Goal: Go to known website: Access a specific website the user already knows

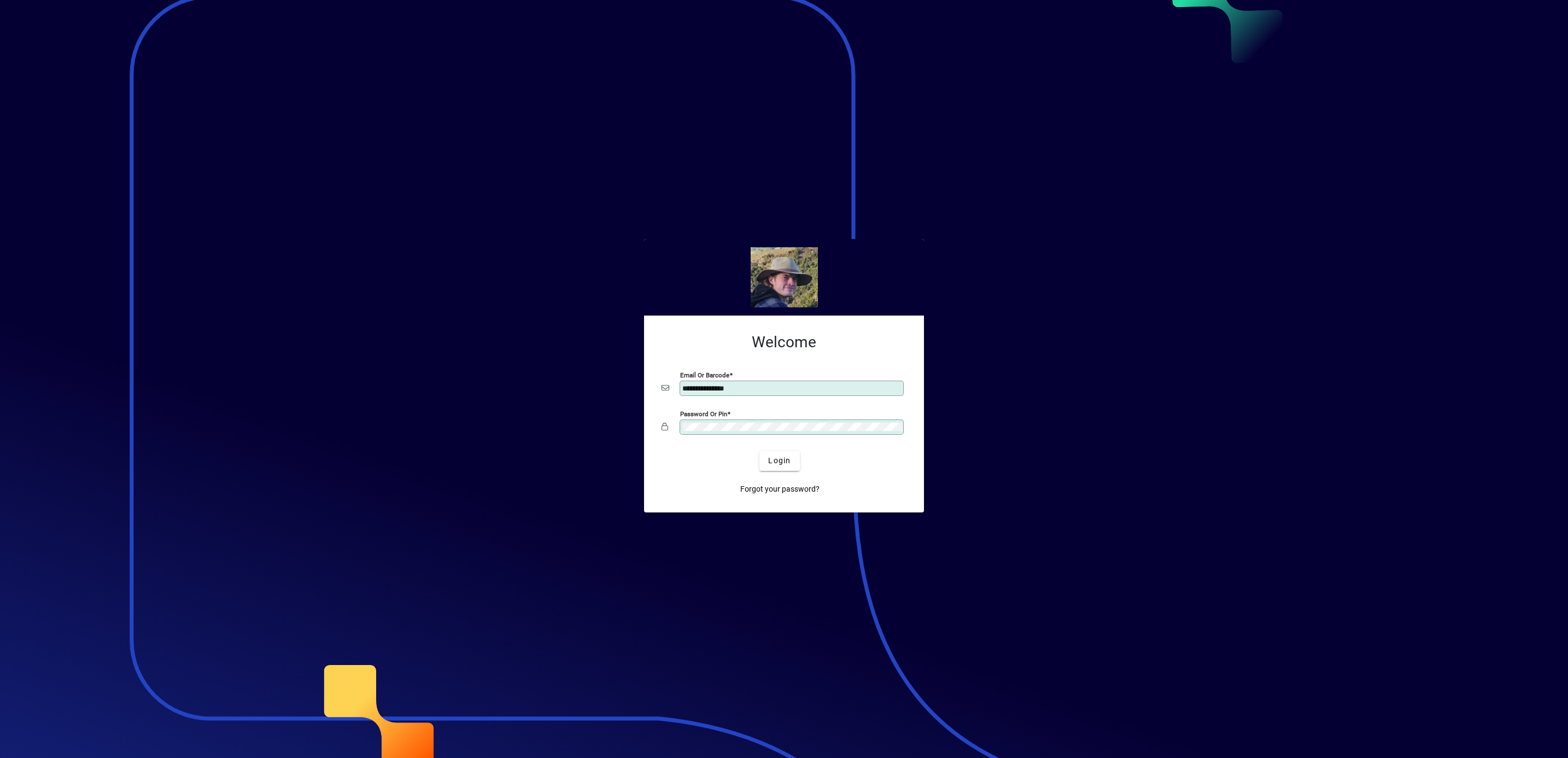
click at [789, 387] on input "**********" at bounding box center [792, 389] width 221 height 9
type input "**********"
click at [778, 464] on span "Login" at bounding box center [779, 460] width 23 height 11
